Goal: Task Accomplishment & Management: Manage account settings

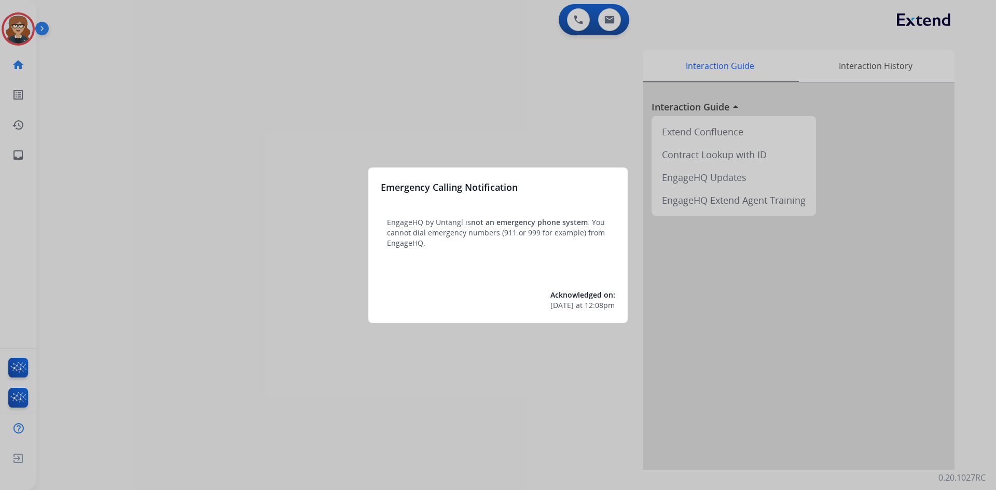
click at [346, 71] on div at bounding box center [498, 245] width 996 height 490
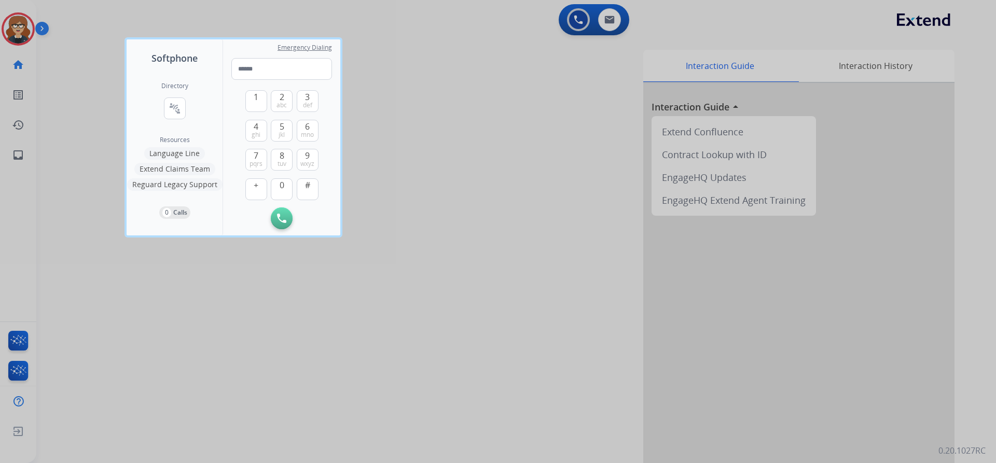
click at [16, 24] on div at bounding box center [498, 231] width 996 height 463
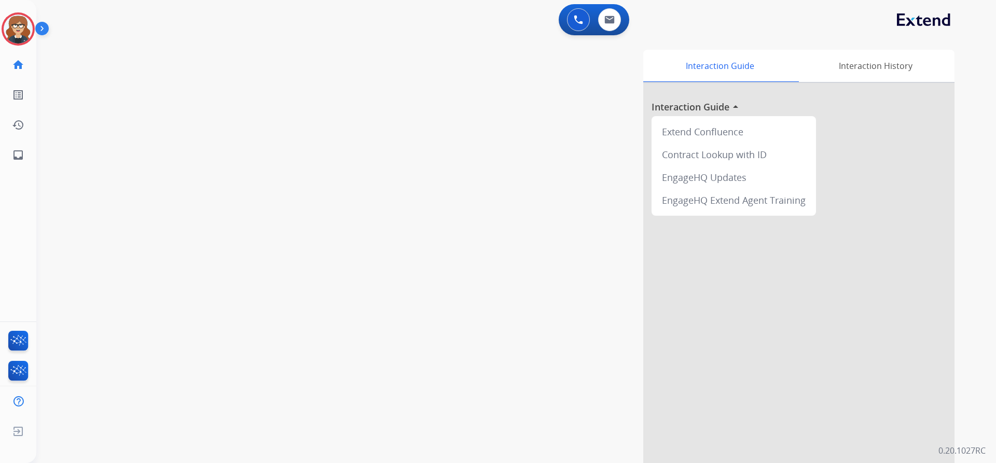
click at [39, 26] on img at bounding box center [44, 31] width 18 height 20
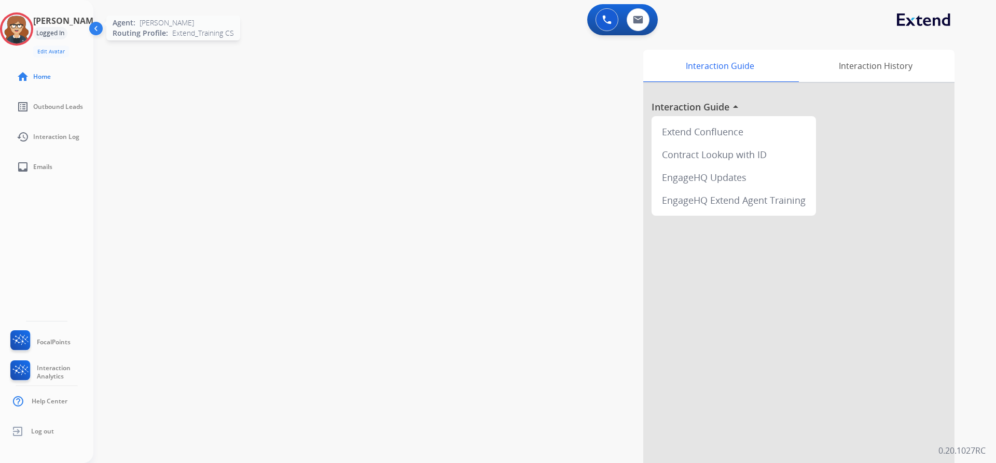
click at [25, 30] on img at bounding box center [16, 29] width 29 height 29
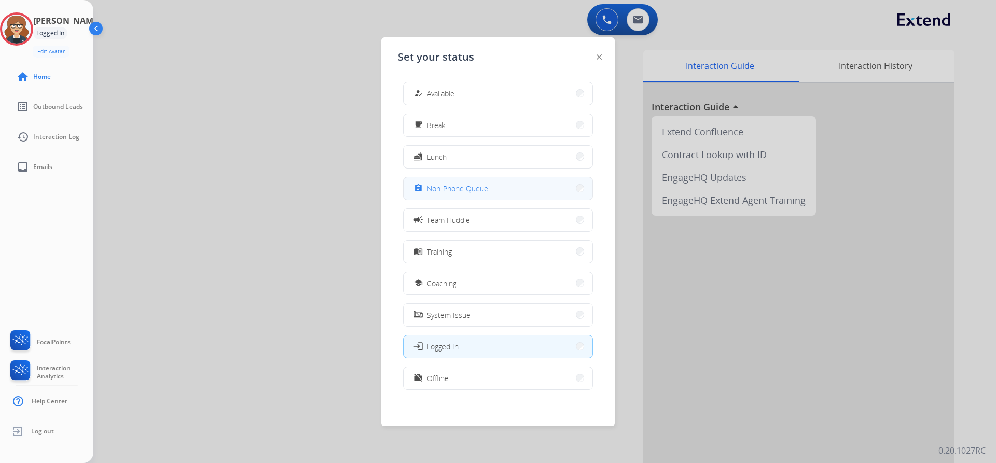
click at [478, 191] on span "Non-Phone Queue" at bounding box center [457, 188] width 61 height 11
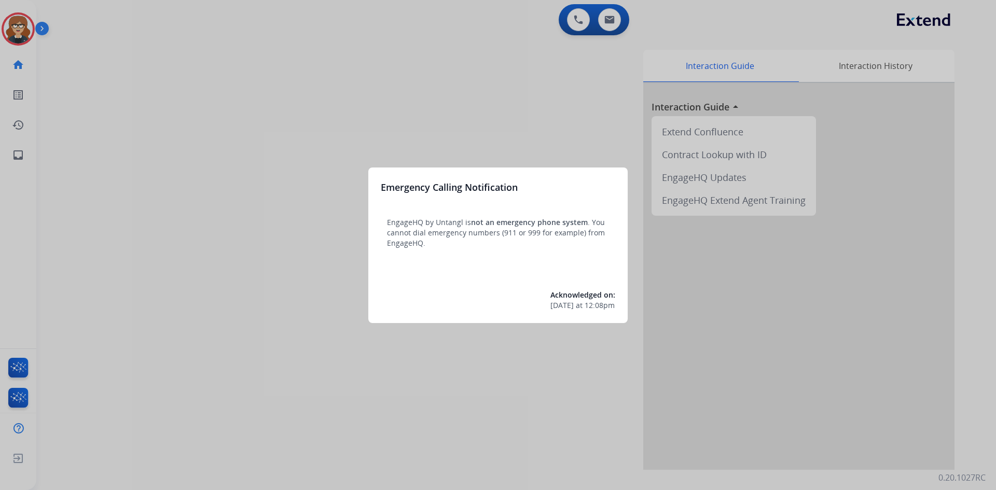
click at [21, 24] on div at bounding box center [498, 245] width 996 height 490
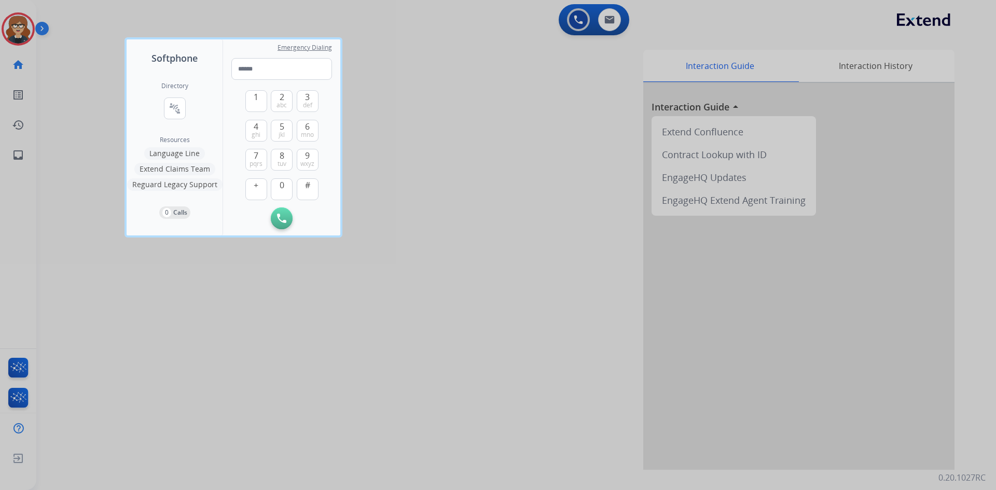
click at [21, 28] on div at bounding box center [498, 245] width 996 height 490
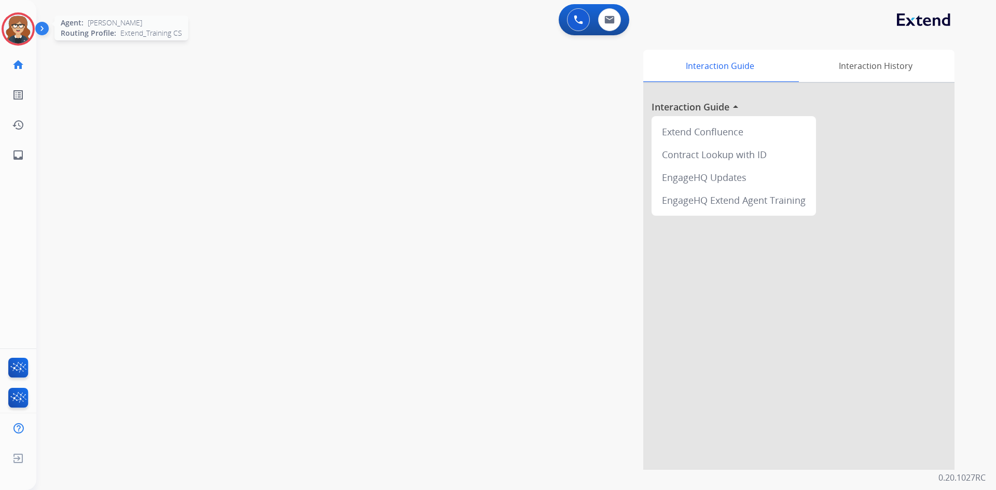
click at [19, 27] on img at bounding box center [18, 29] width 29 height 29
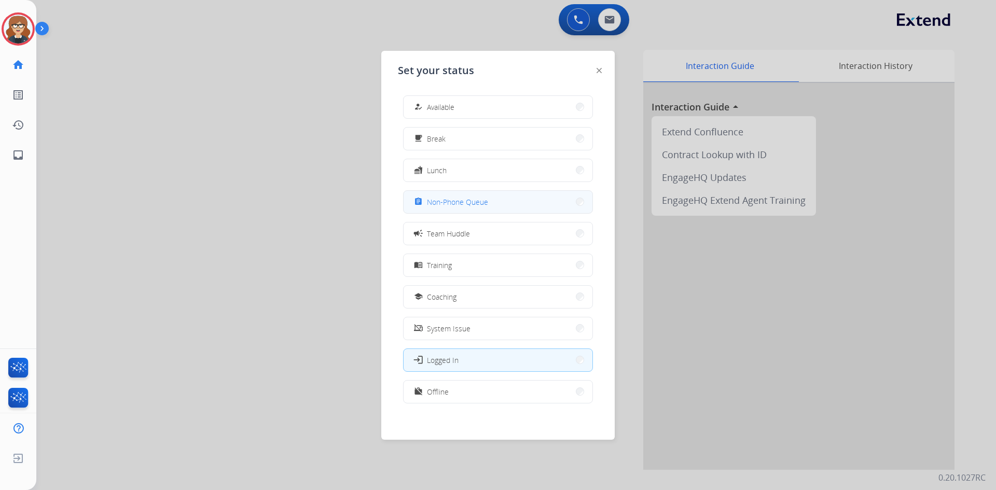
click at [452, 197] on span "Non-Phone Queue" at bounding box center [457, 202] width 61 height 11
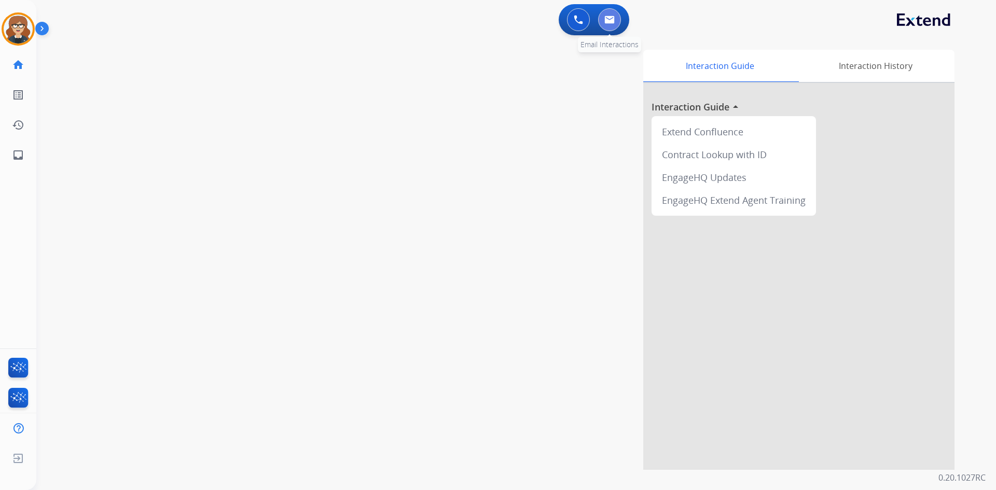
click at [611, 18] on img at bounding box center [610, 20] width 10 height 8
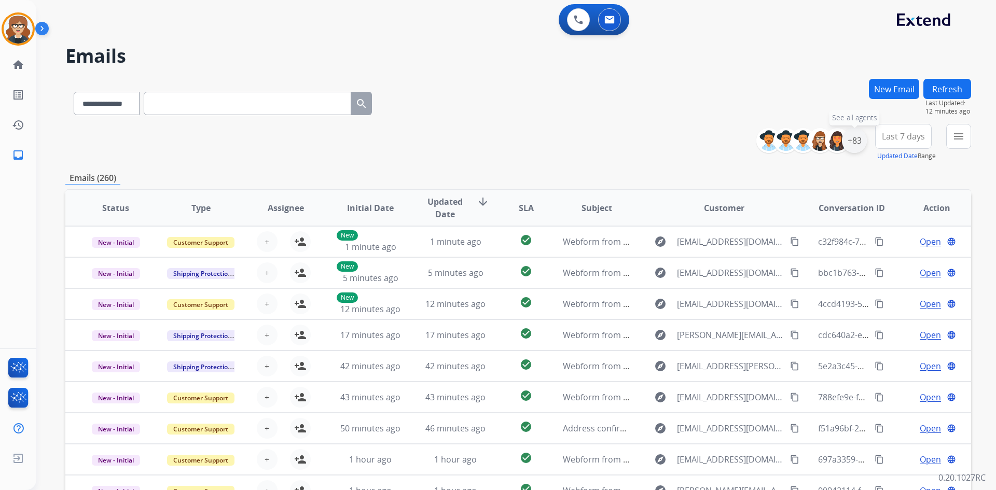
click at [858, 140] on div "+83" at bounding box center [854, 140] width 25 height 25
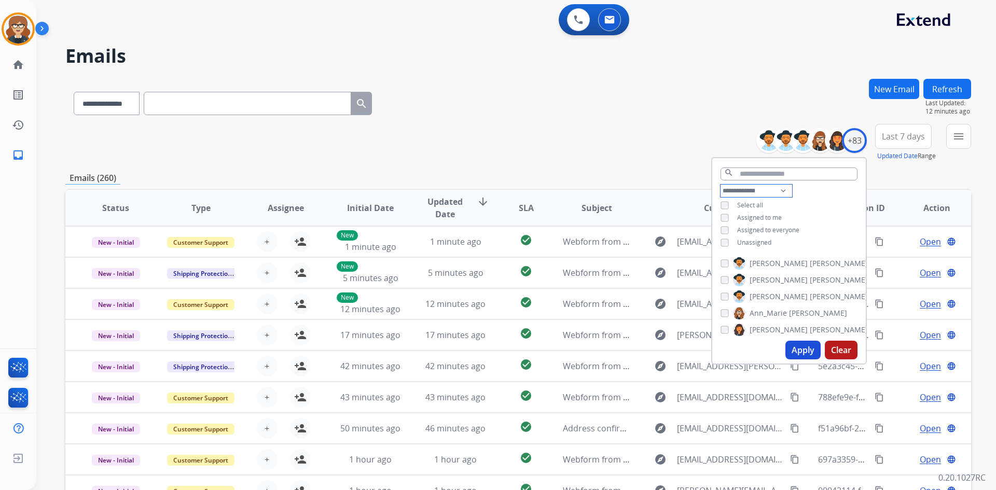
click at [780, 187] on select "**********" at bounding box center [757, 191] width 72 height 12
select select "**********"
click at [721, 185] on select "**********" at bounding box center [757, 191] width 72 height 12
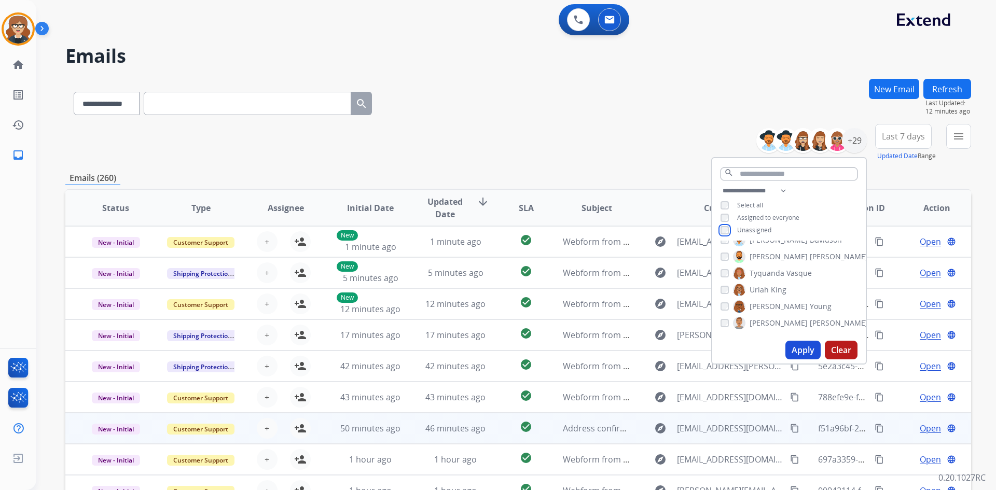
scroll to position [100, 0]
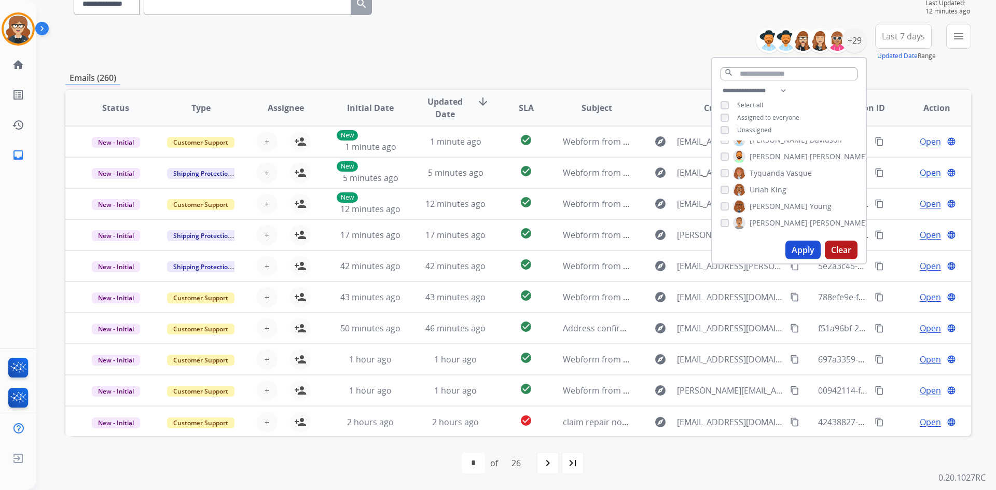
click at [798, 250] on button "Apply" at bounding box center [803, 250] width 35 height 19
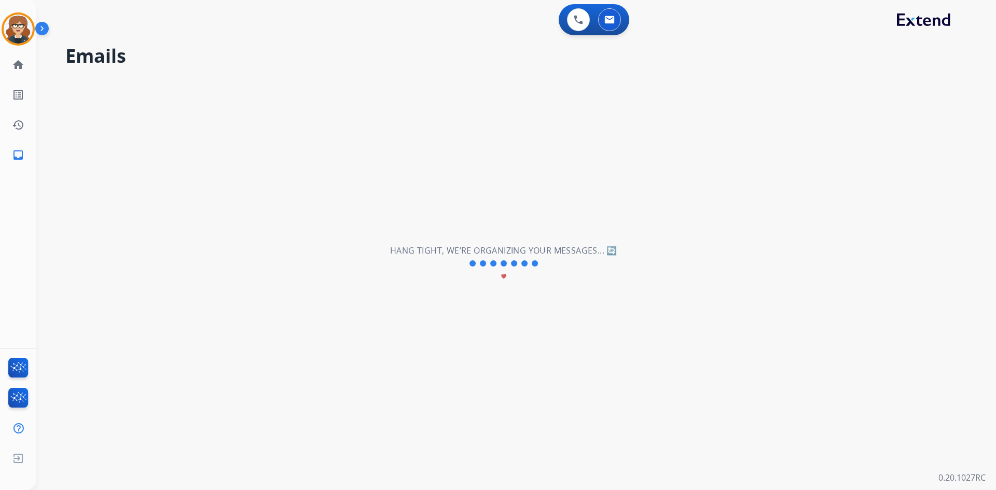
scroll to position [0, 0]
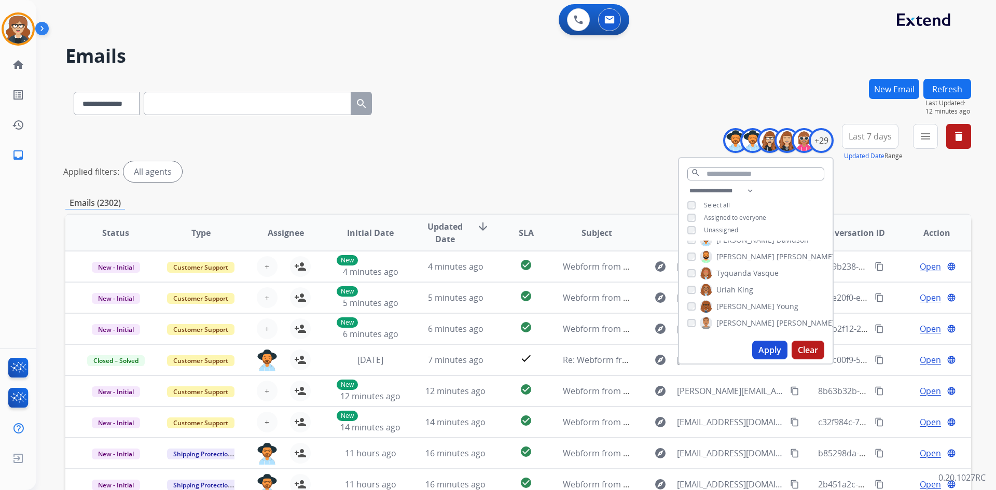
click at [605, 154] on div "**********" at bounding box center [518, 155] width 906 height 62
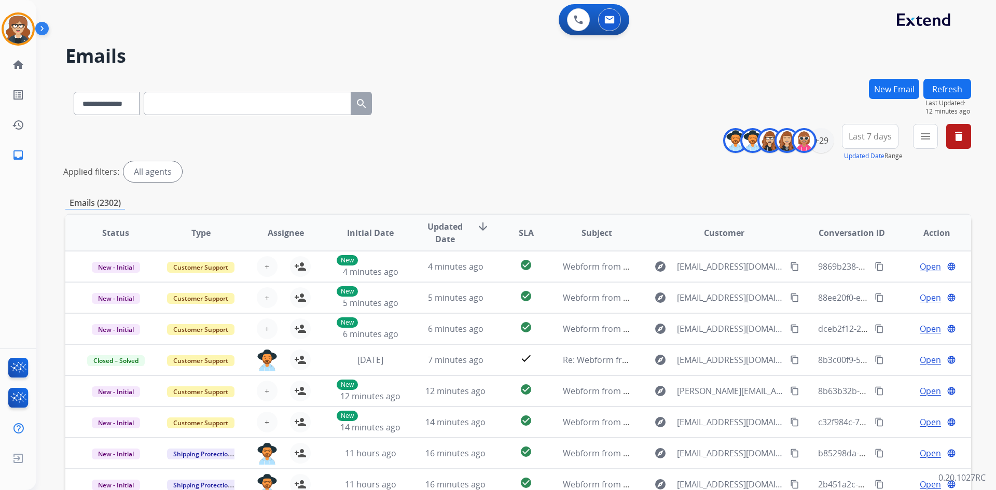
click at [867, 143] on button "Last 7 days" at bounding box center [870, 136] width 57 height 25
click at [865, 264] on div "Last 90 days" at bounding box center [867, 263] width 57 height 16
click at [934, 130] on button "menu Filters" at bounding box center [925, 136] width 25 height 25
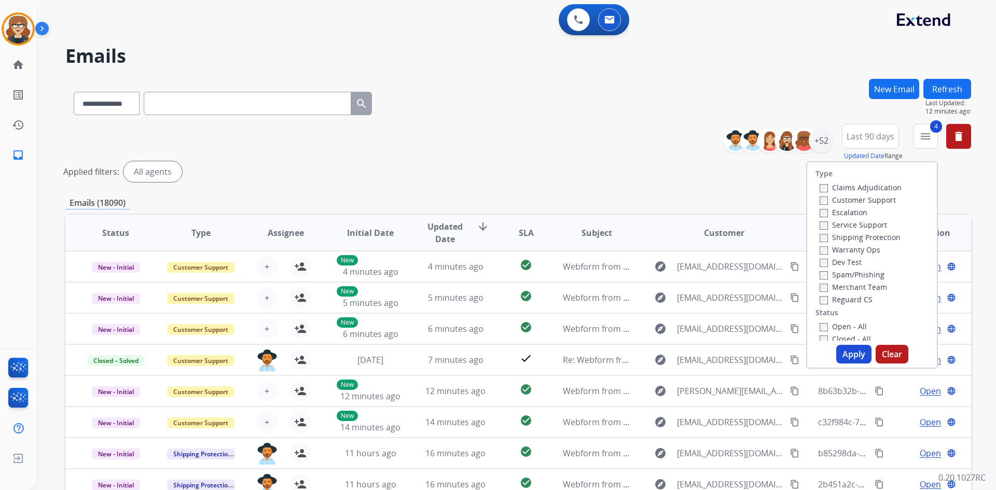
click at [845, 351] on button "Apply" at bounding box center [854, 354] width 35 height 19
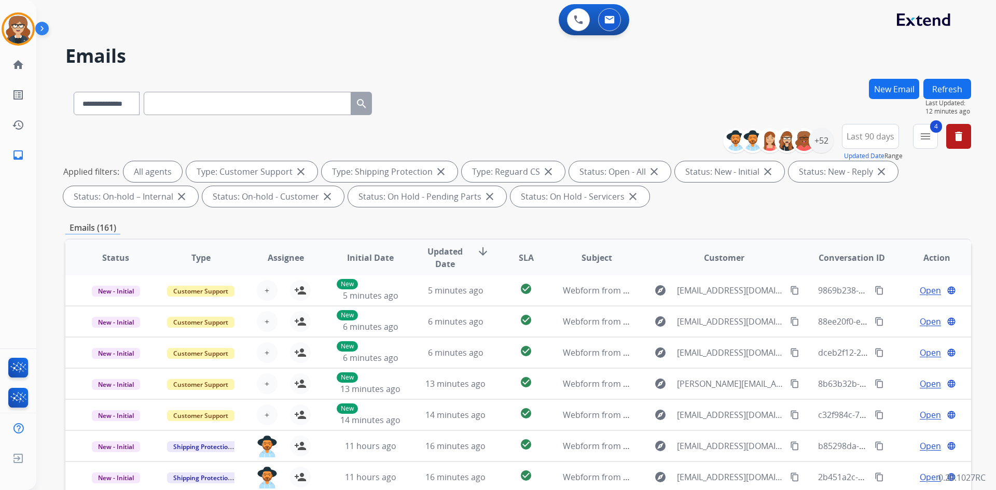
scroll to position [150, 0]
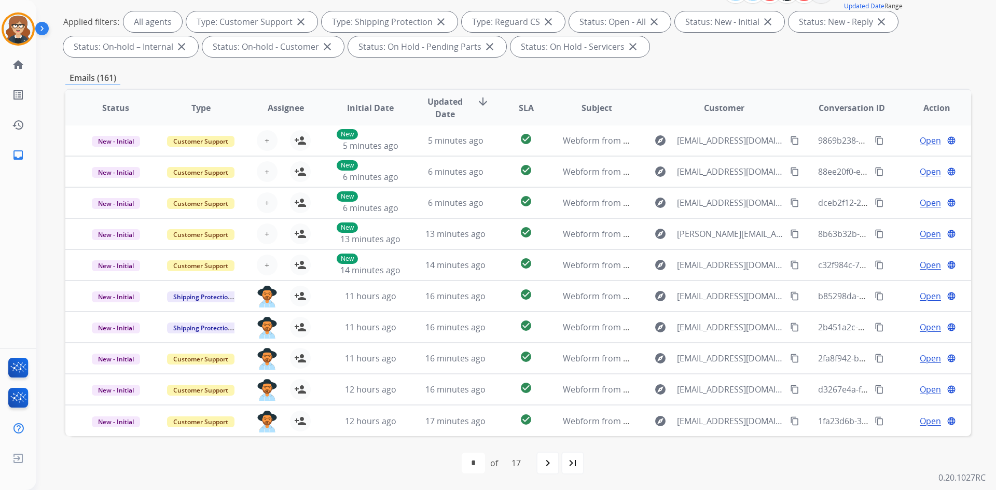
click at [291, 108] on span "Assignee" at bounding box center [286, 108] width 36 height 12
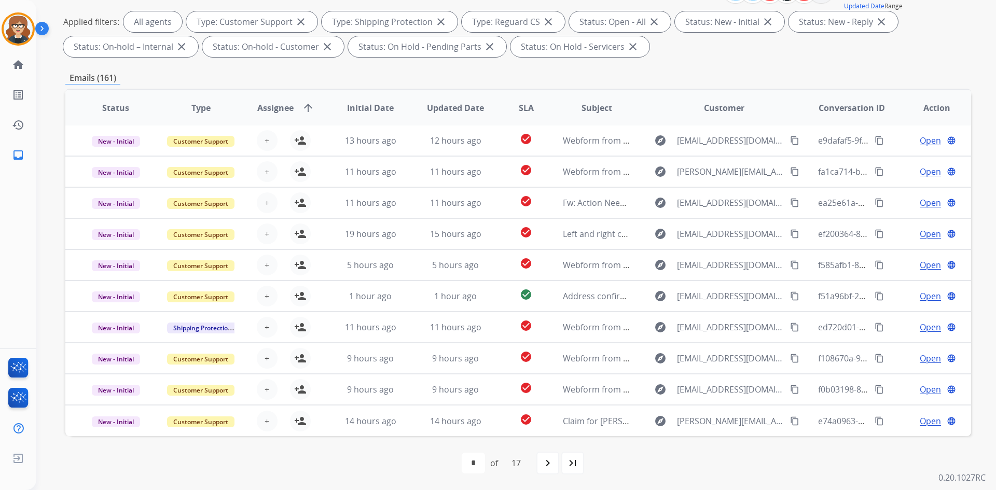
click at [267, 106] on span "Assignee" at bounding box center [275, 108] width 36 height 12
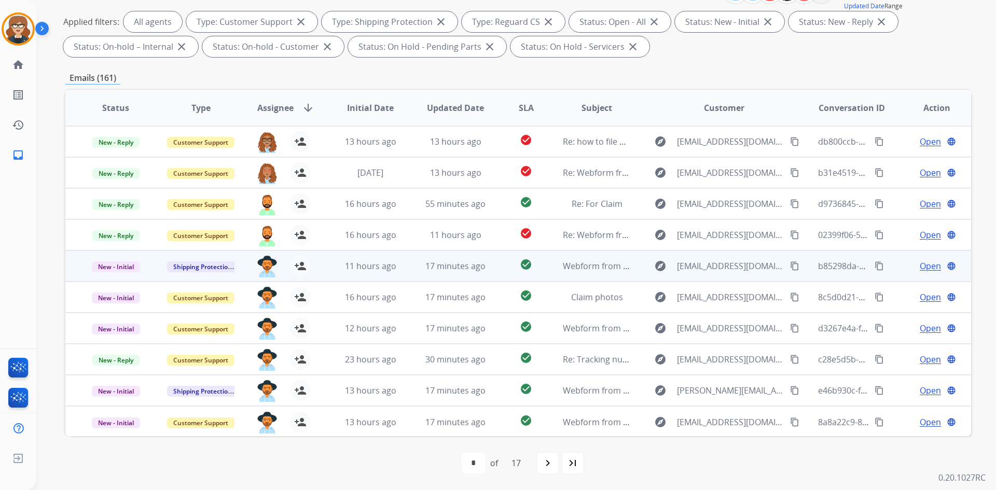
scroll to position [0, 0]
